Goal: Information Seeking & Learning: Learn about a topic

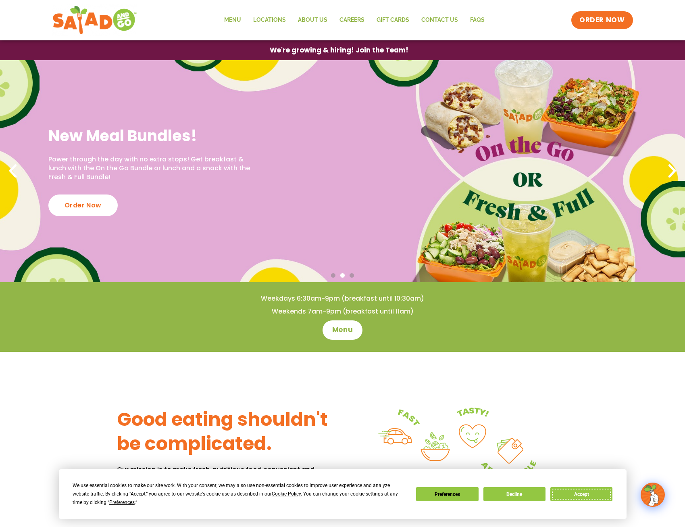
click at [578, 494] on button "Accept" at bounding box center [581, 494] width 62 height 14
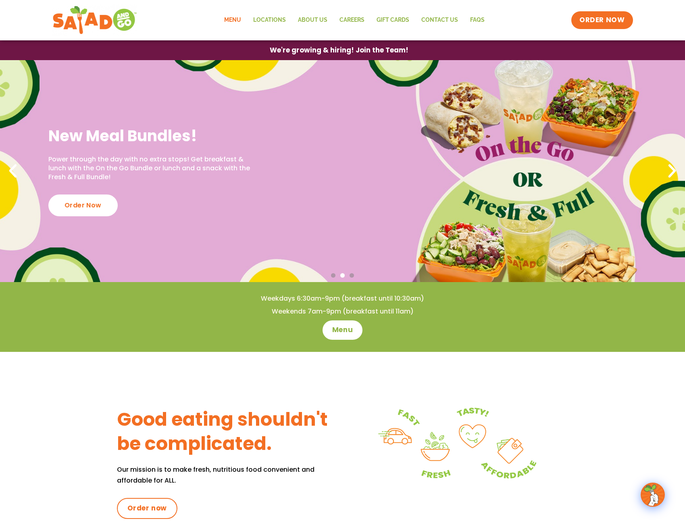
click at [235, 21] on link "Menu" at bounding box center [232, 20] width 29 height 19
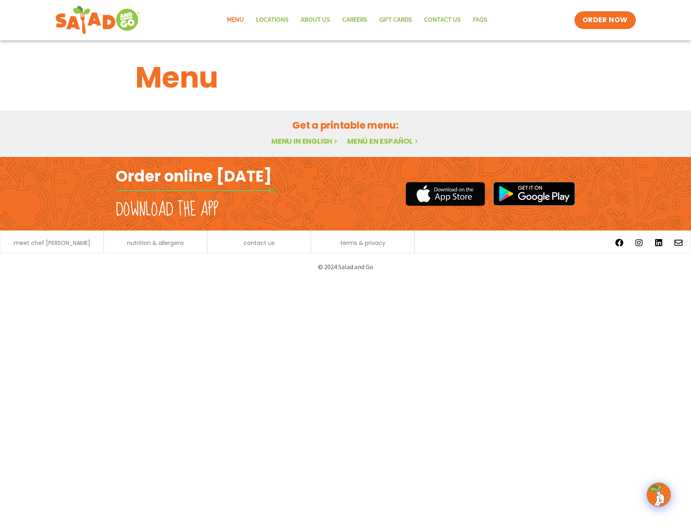
click at [306, 140] on link "Menu in English" at bounding box center [305, 141] width 68 height 10
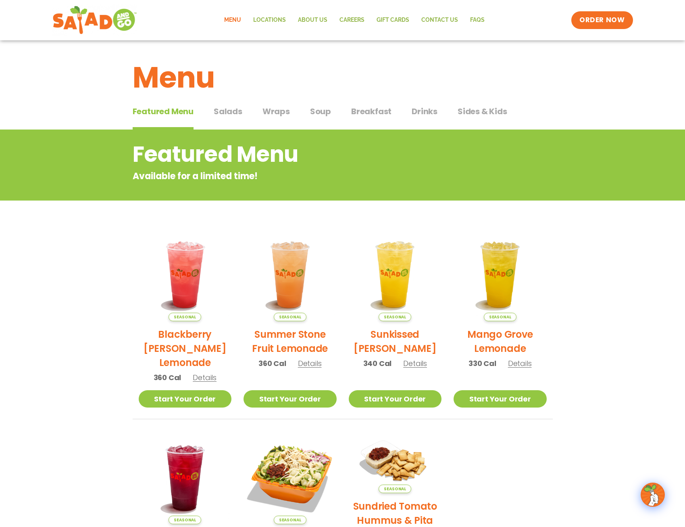
click at [237, 112] on span "Salads" at bounding box center [228, 111] width 29 height 12
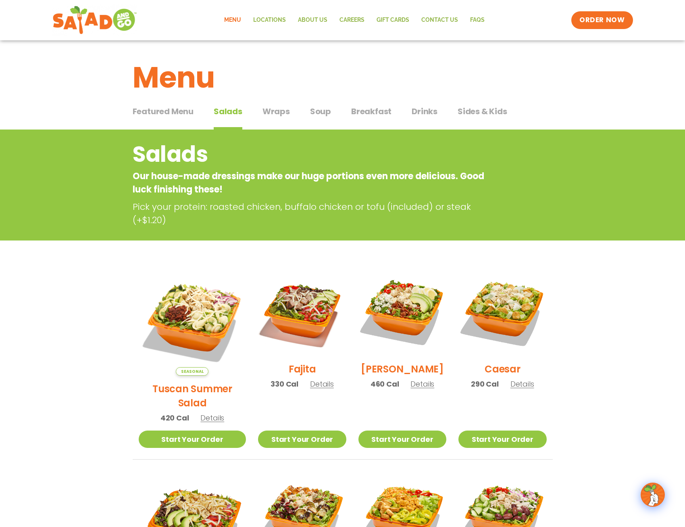
click at [373, 108] on span "Breakfast" at bounding box center [371, 111] width 40 height 12
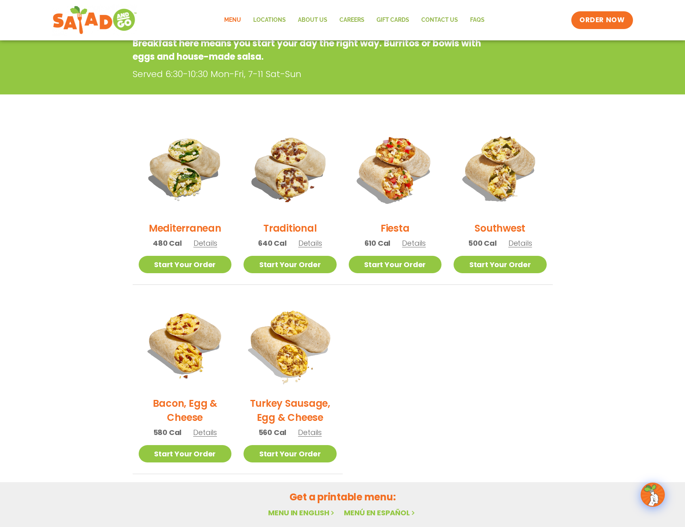
scroll to position [40, 0]
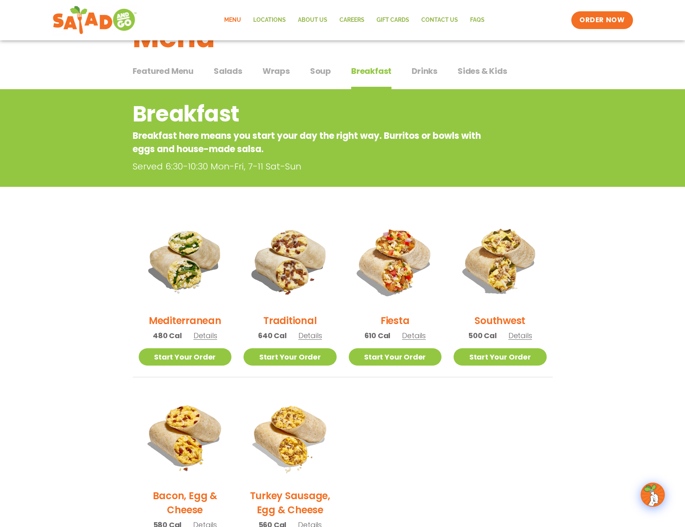
click at [284, 73] on span "Wraps" at bounding box center [275, 71] width 27 height 12
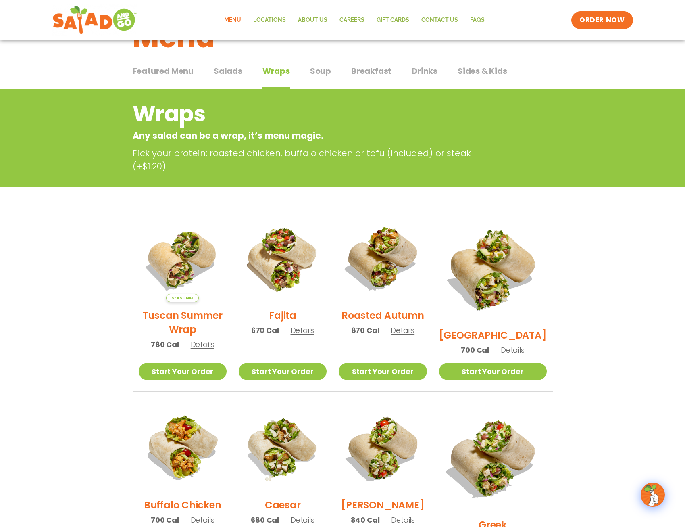
click at [321, 74] on span "Soup" at bounding box center [320, 71] width 21 height 12
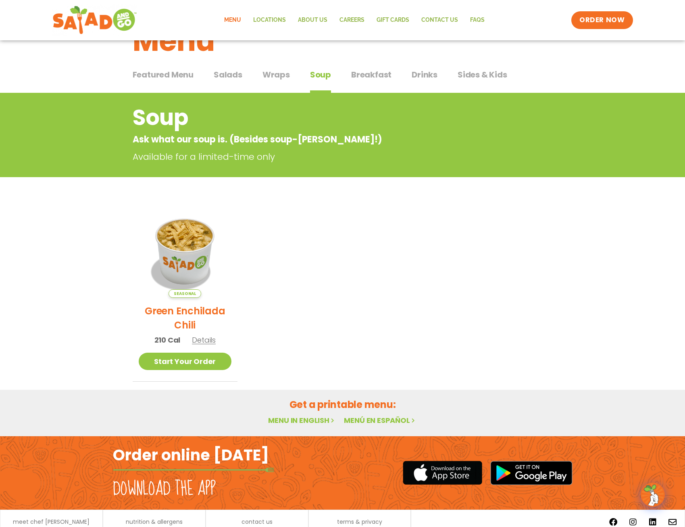
scroll to position [40, 0]
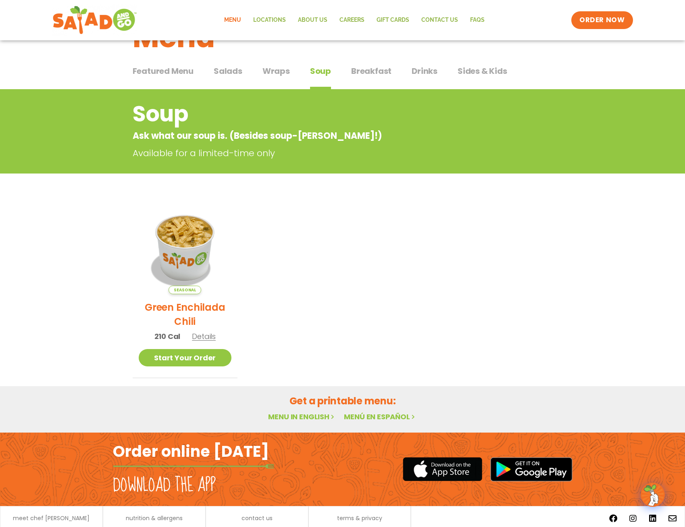
click at [426, 71] on span "Drinks" at bounding box center [425, 71] width 26 height 12
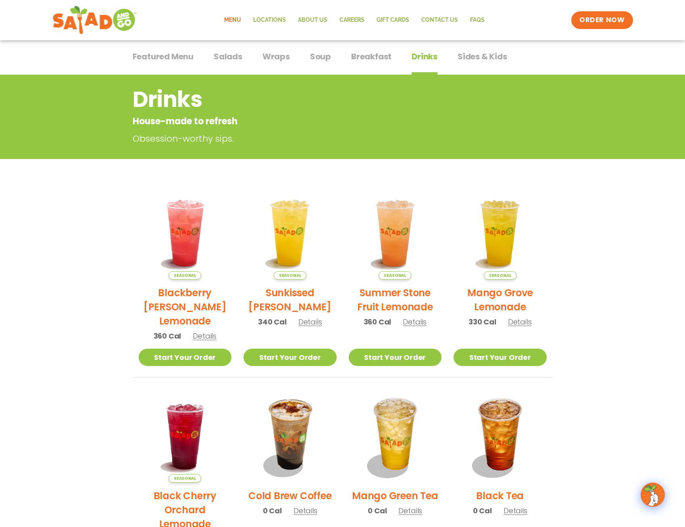
scroll to position [242, 0]
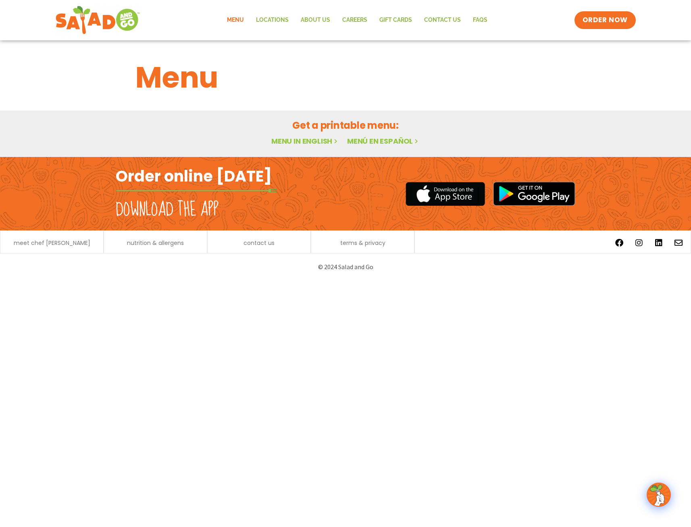
click at [245, 19] on link "Menu" at bounding box center [235, 20] width 29 height 19
click at [327, 142] on link "Menu in English" at bounding box center [305, 141] width 68 height 10
